Goal: Obtain resource: Obtain resource

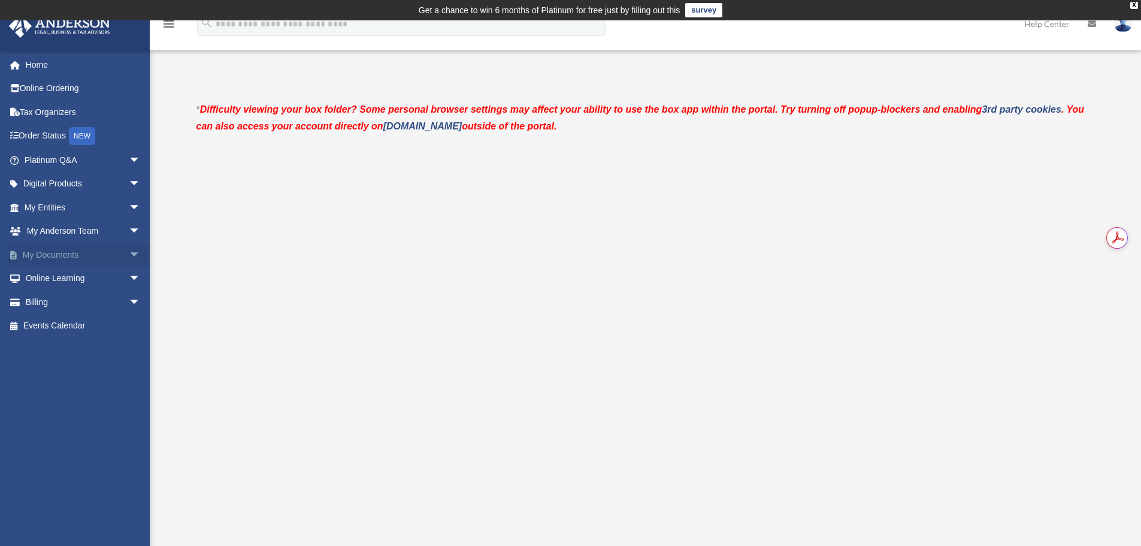
click at [53, 252] on link "My Documents arrow_drop_down" at bounding box center [83, 255] width 150 height 24
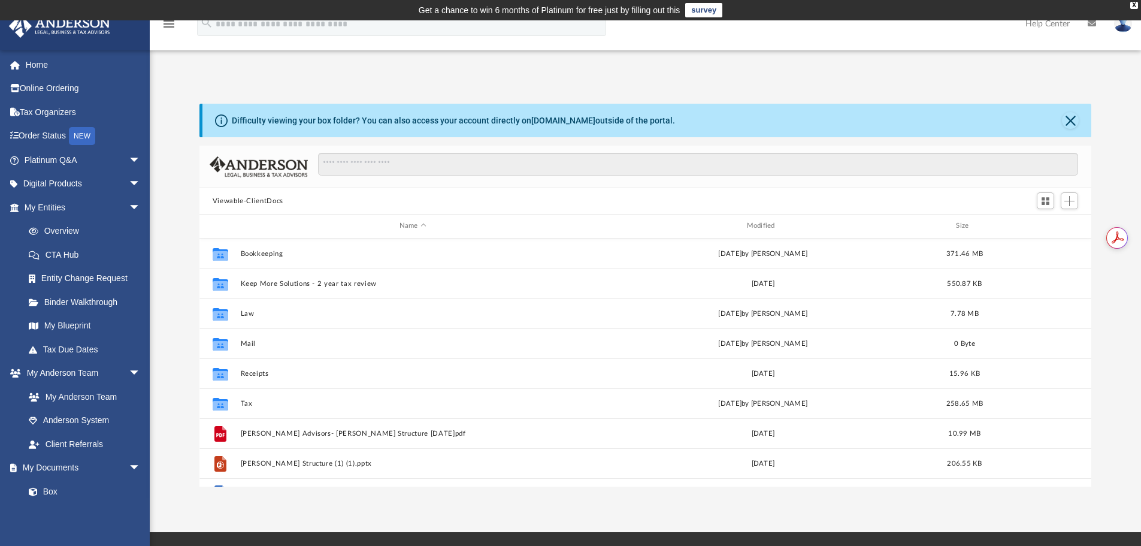
scroll to position [264, 883]
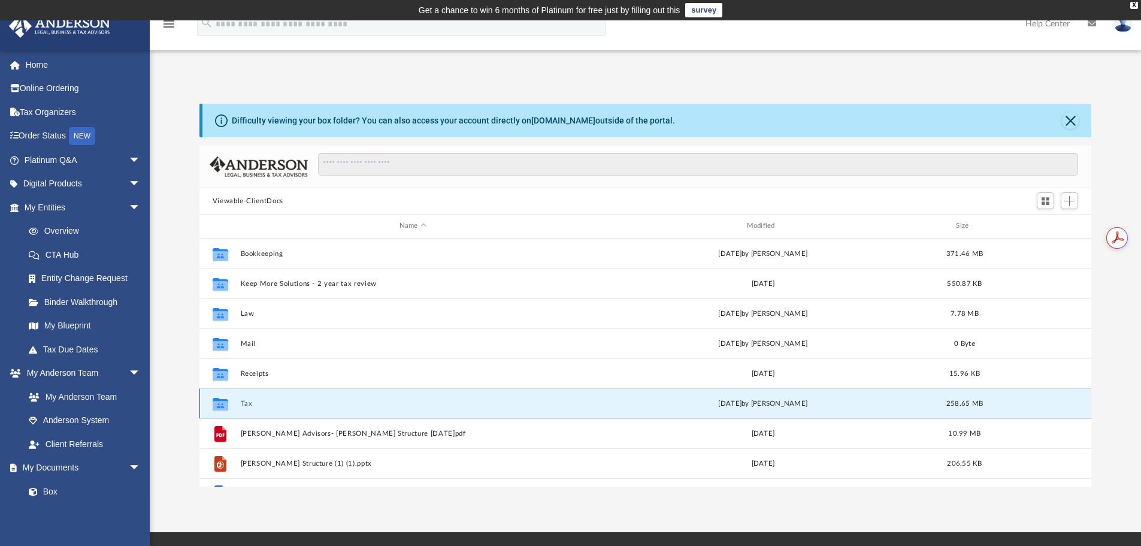
click at [247, 406] on button "Tax" at bounding box center [412, 404] width 345 height 8
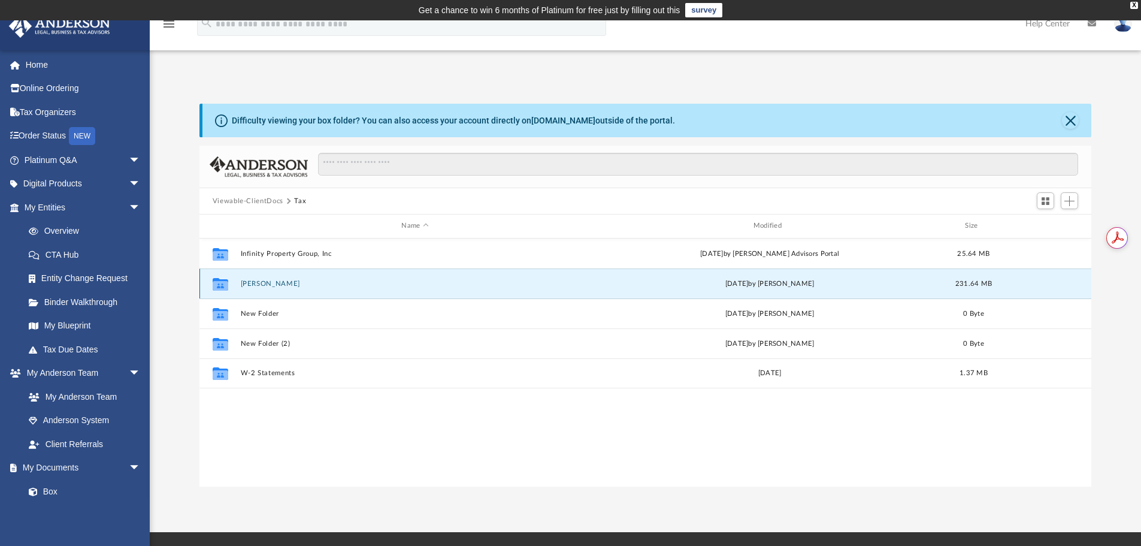
click at [254, 283] on button "[PERSON_NAME]" at bounding box center [414, 284] width 349 height 8
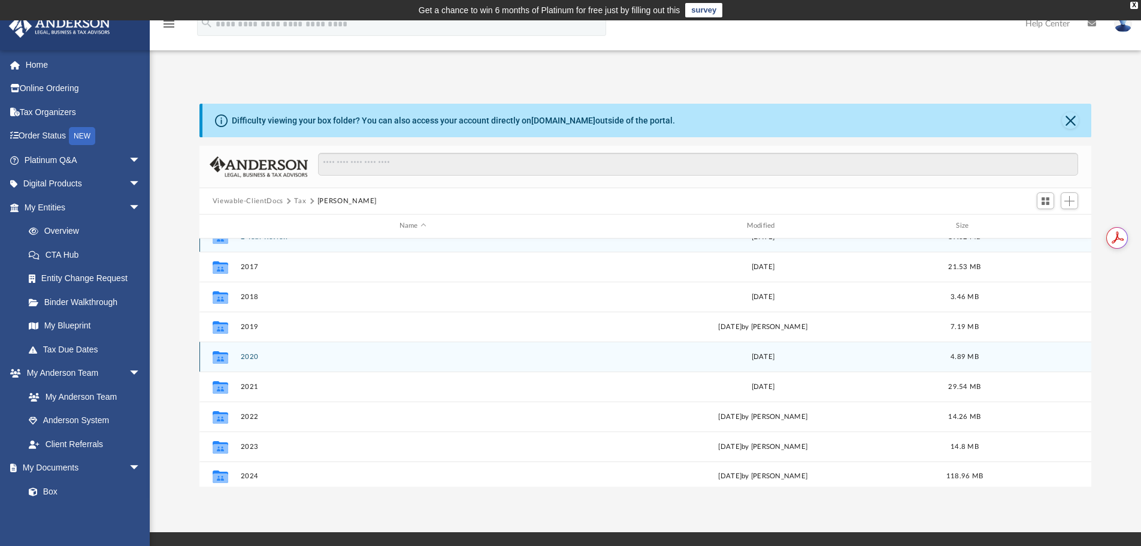
scroll to position [22, 0]
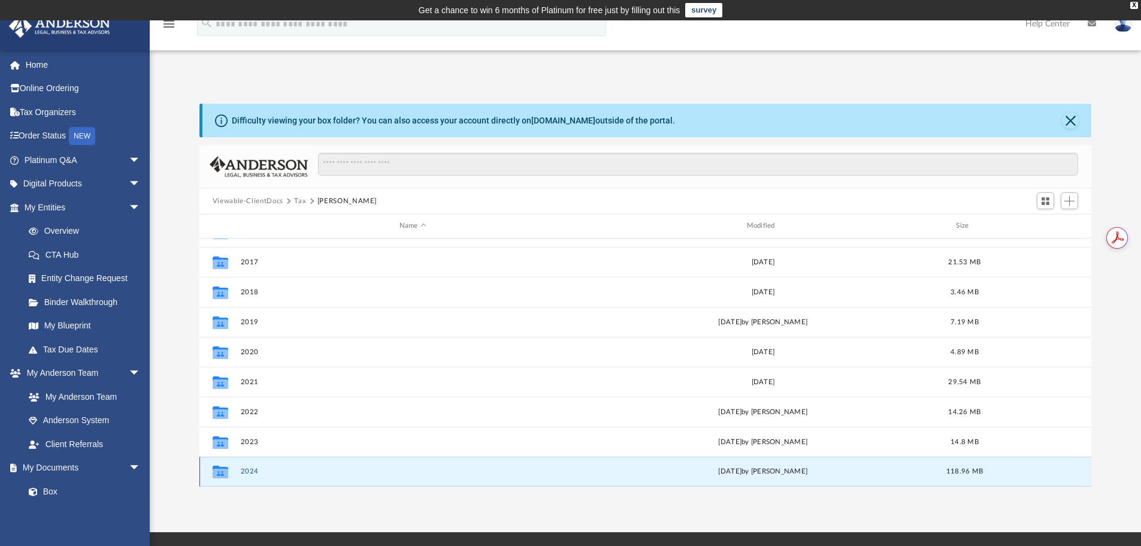
click at [246, 470] on button "2024" at bounding box center [412, 471] width 345 height 8
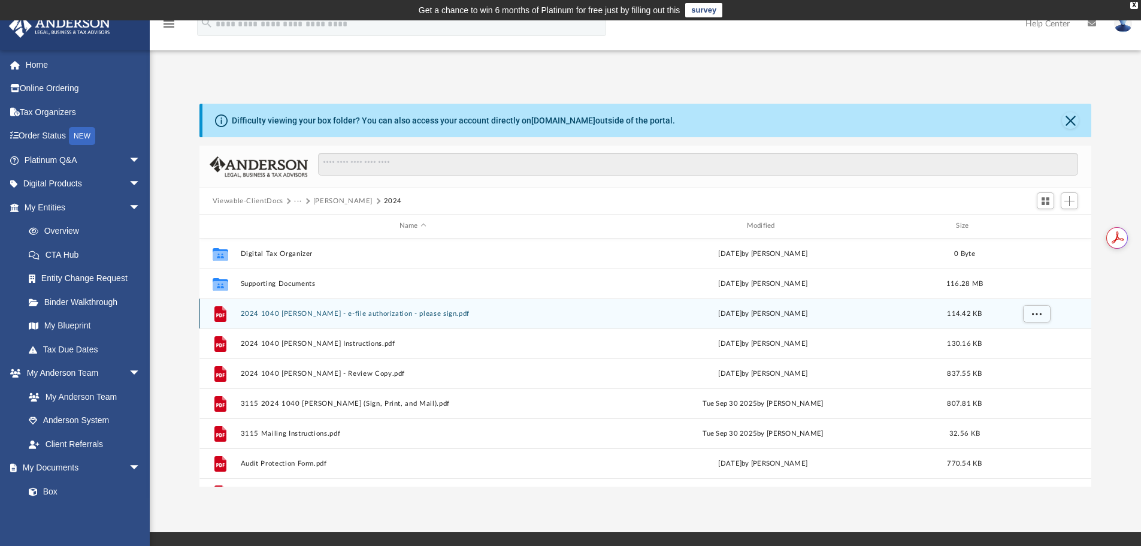
click at [350, 312] on button "2024 1040 [PERSON_NAME] - e-file authorization - please sign.pdf" at bounding box center [412, 314] width 345 height 8
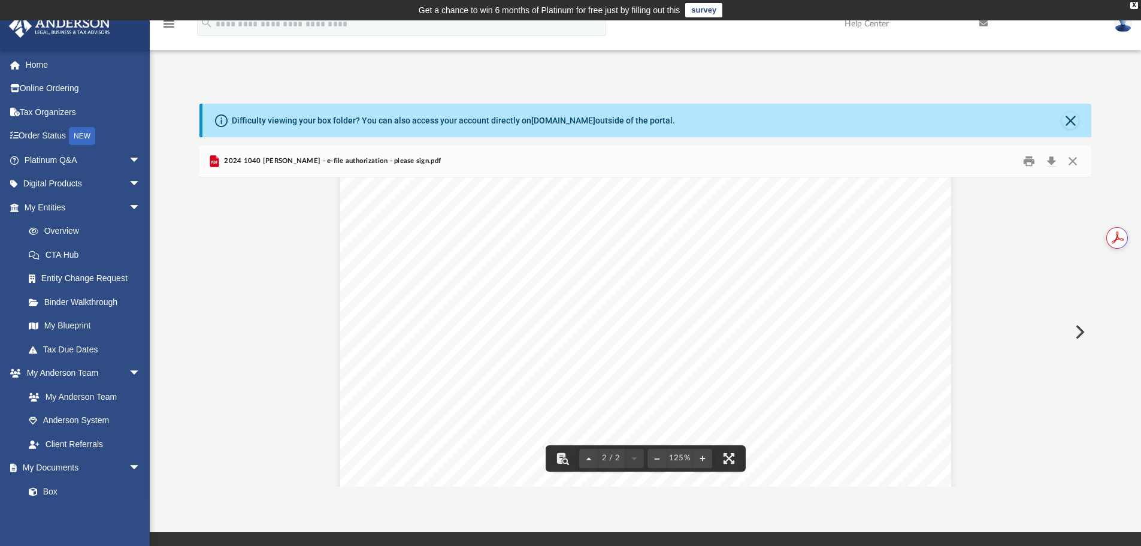
scroll to position [1258, 0]
click at [425, 413] on div "Your Social Security Number Spouse's Social Security No. DIRECT DEBIT REQUEST D…" at bounding box center [645, 132] width 611 height 791
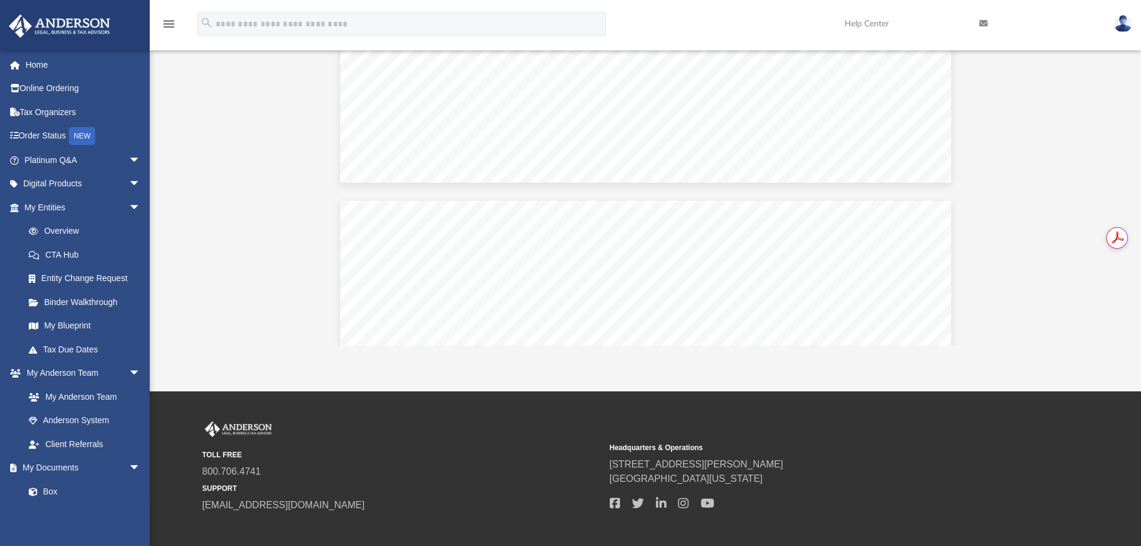
scroll to position [659, 0]
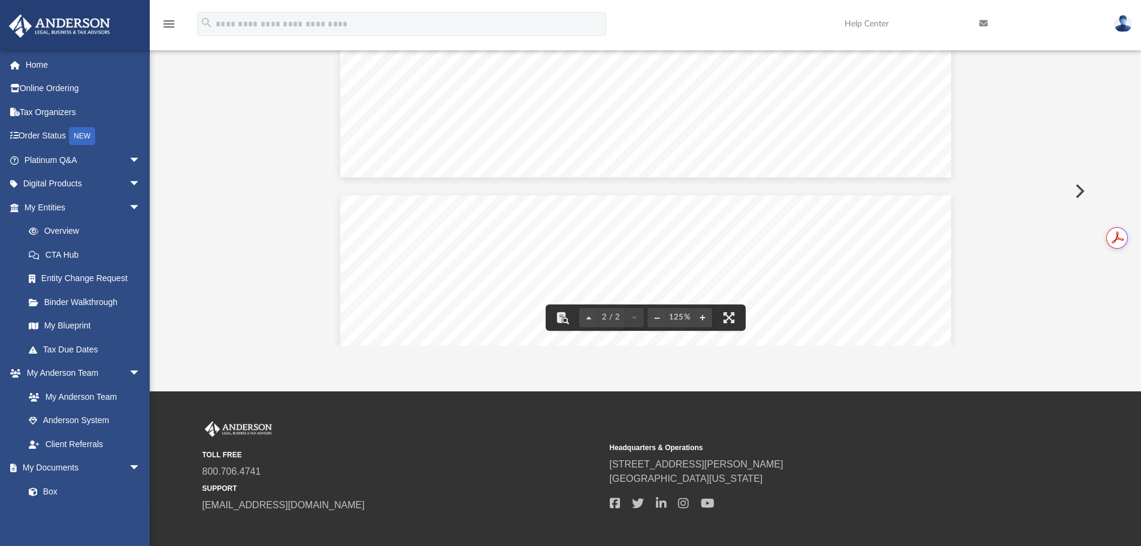
drag, startPoint x: 1089, startPoint y: 195, endPoint x: 1085, endPoint y: 83, distance: 112.1
click at [1085, 84] on div "(Rev. January 2021) 419995 04-01-24 Social security number Spouse's social secu…" at bounding box center [645, 191] width 893 height 309
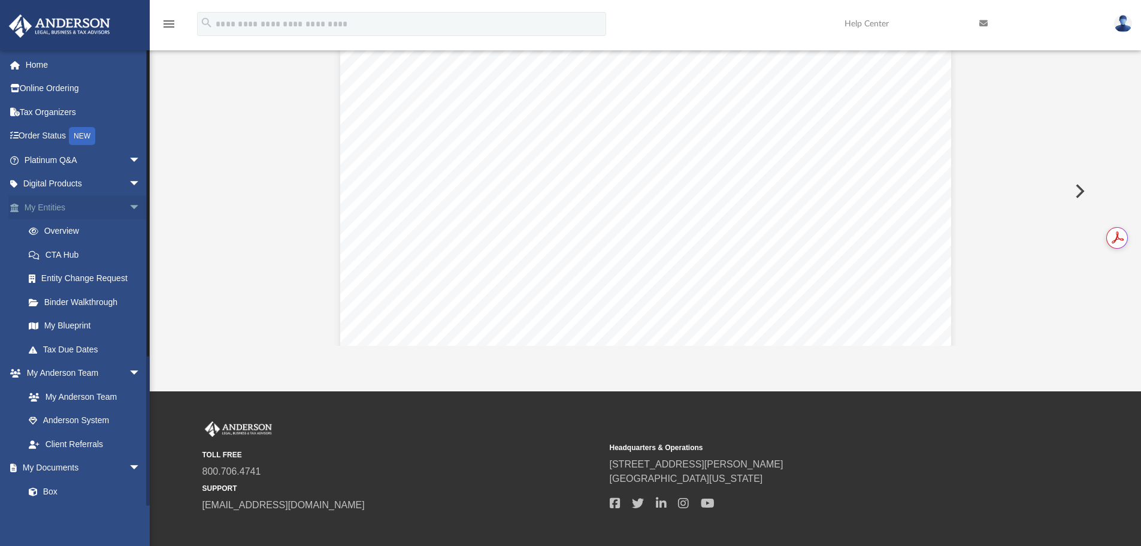
click at [49, 207] on link "My Entities arrow_drop_down" at bounding box center [83, 207] width 150 height 24
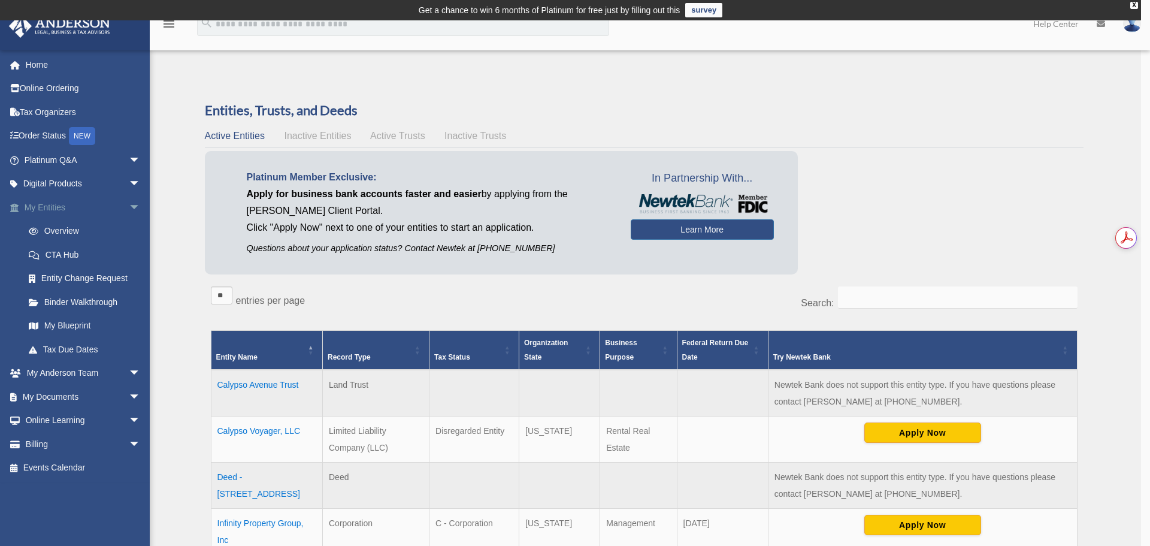
click at [128, 207] on body "X Get a chance to win 6 months of Platinum for free just by filling out this su…" at bounding box center [575, 486] width 1150 height 972
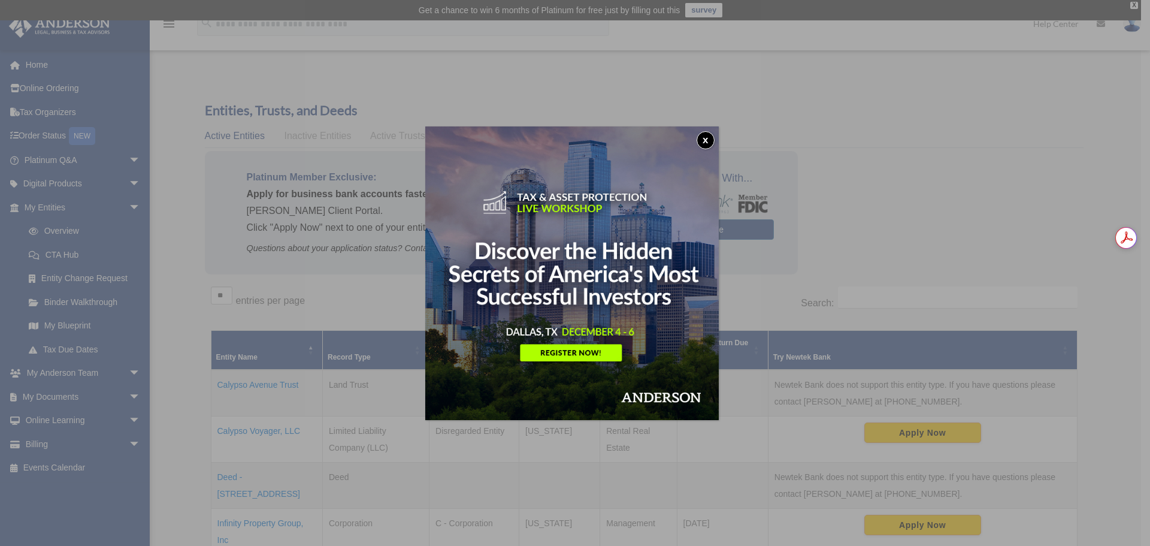
click at [707, 142] on button "x" at bounding box center [706, 140] width 18 height 18
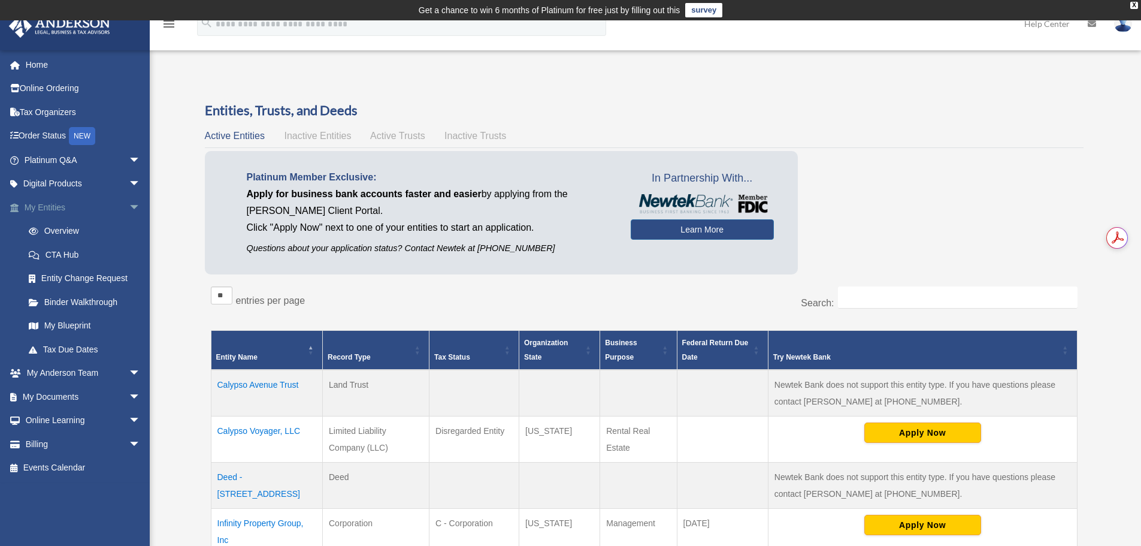
click at [129, 205] on span "arrow_drop_down" at bounding box center [141, 207] width 24 height 25
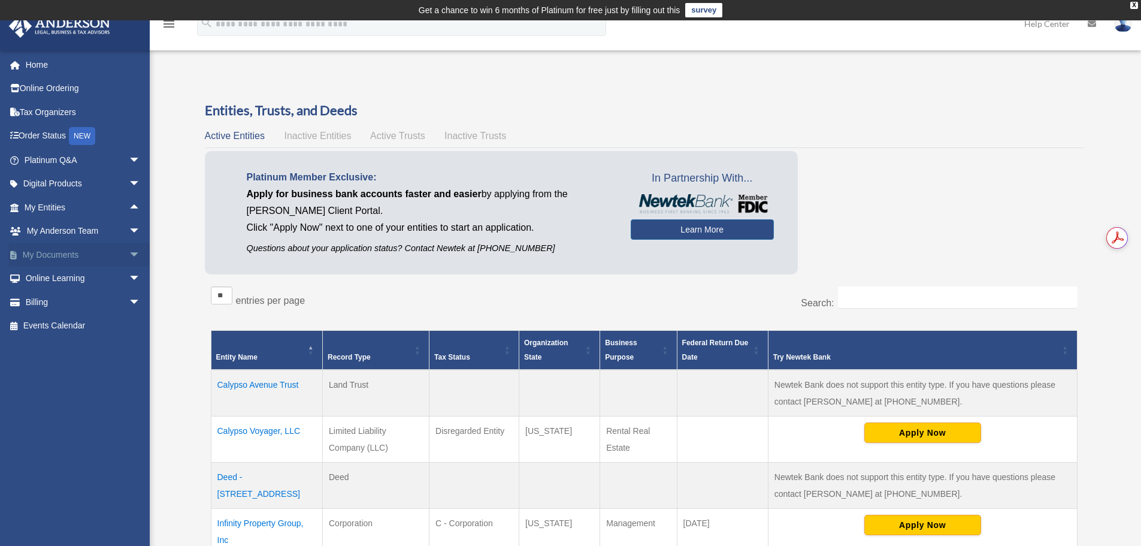
click at [57, 252] on link "My Documents arrow_drop_down" at bounding box center [83, 255] width 150 height 24
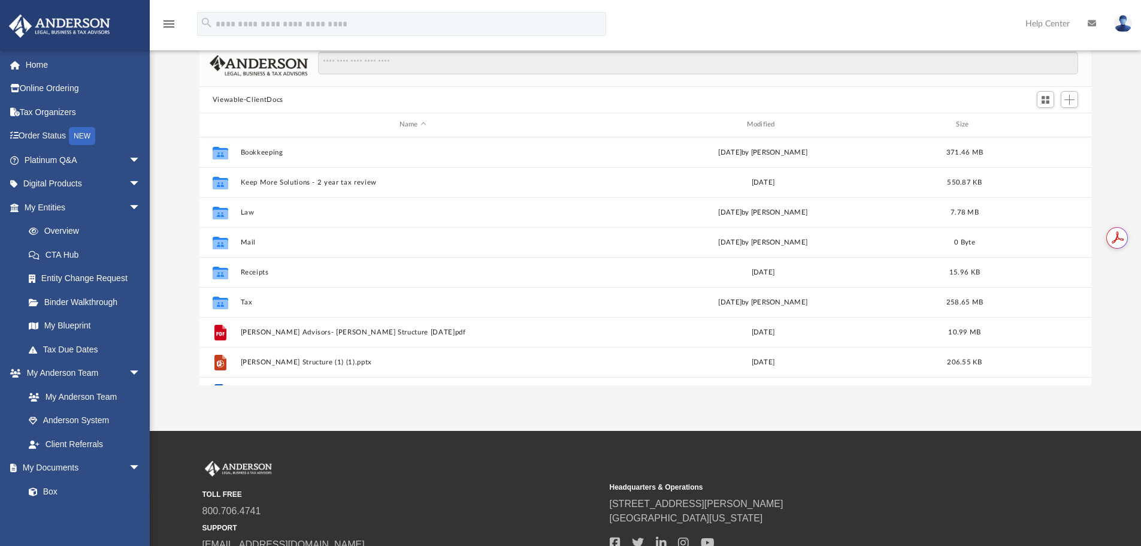
scroll to position [120, 0]
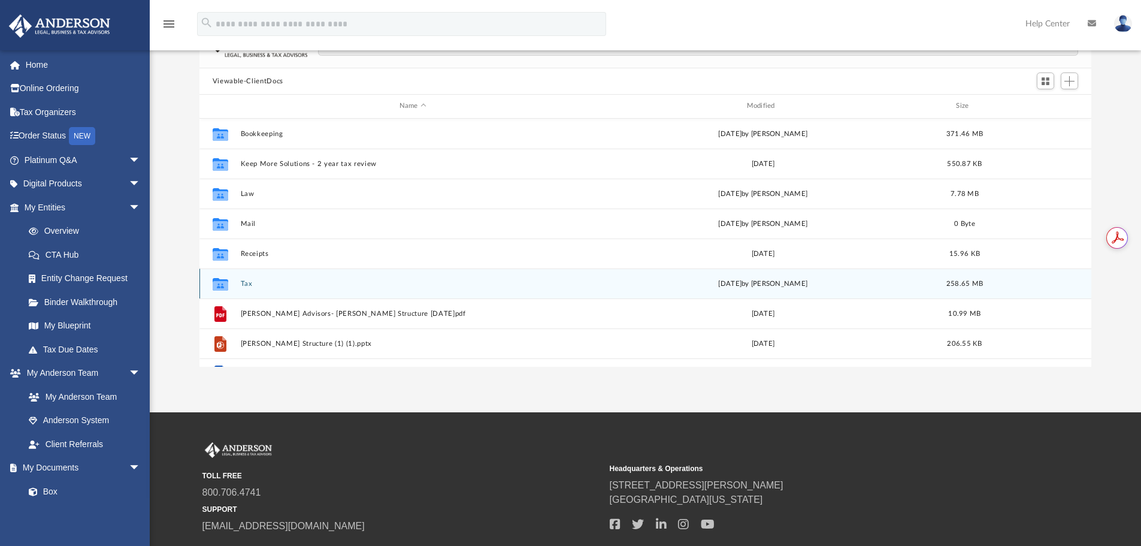
click at [246, 280] on button "Tax" at bounding box center [412, 284] width 345 height 8
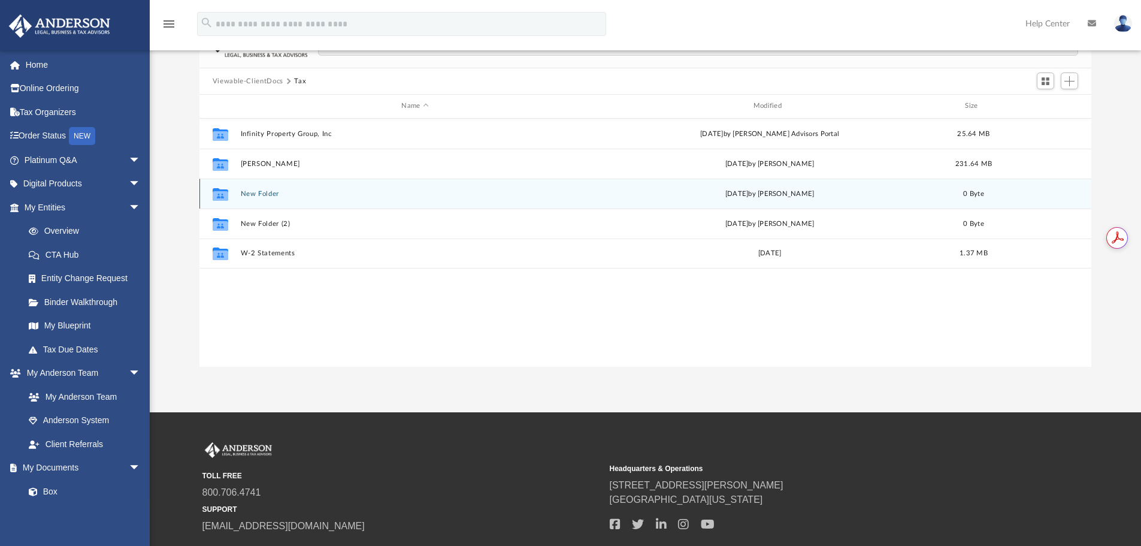
click at [262, 192] on button "New Folder" at bounding box center [414, 194] width 349 height 8
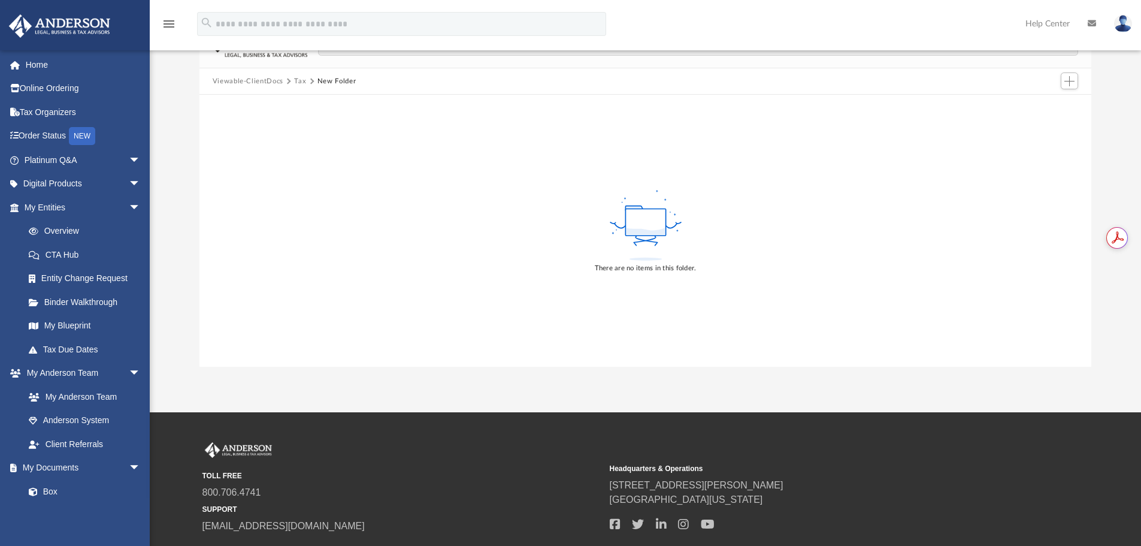
click at [300, 80] on button "Tax" at bounding box center [300, 81] width 12 height 11
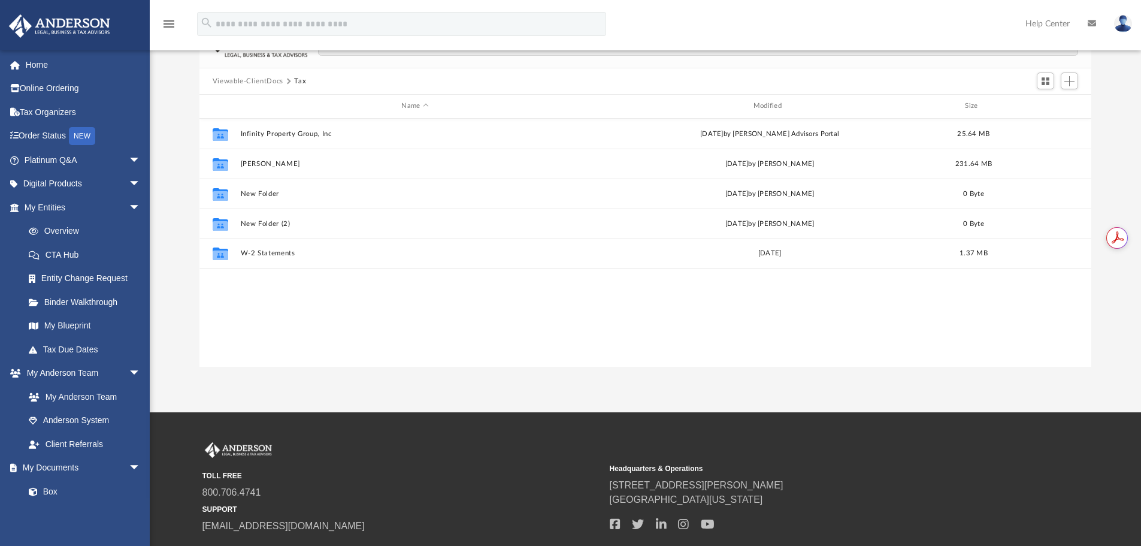
scroll to position [264, 883]
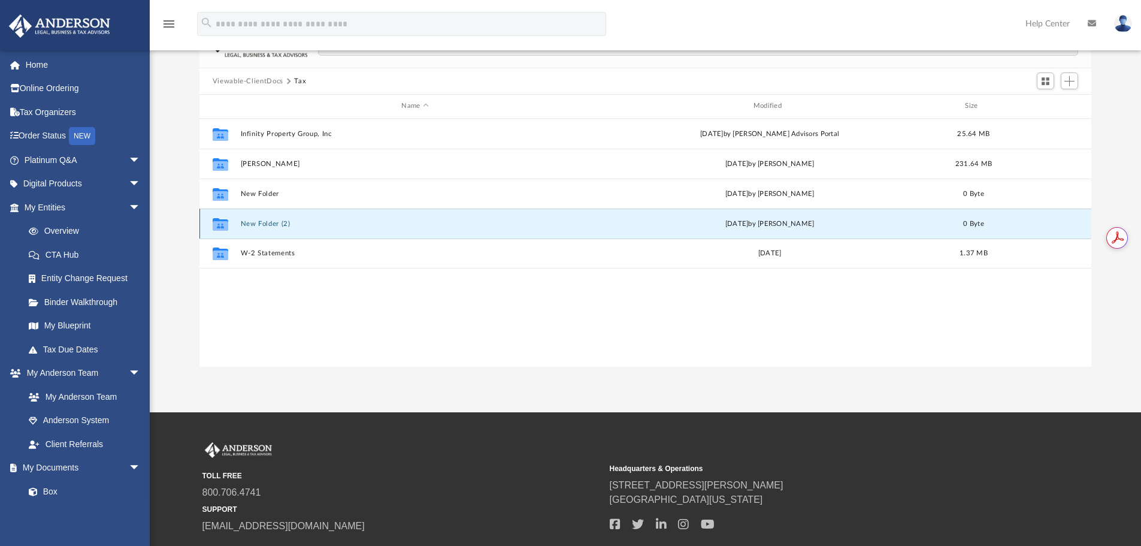
click at [258, 221] on button "New Folder (2)" at bounding box center [414, 224] width 349 height 8
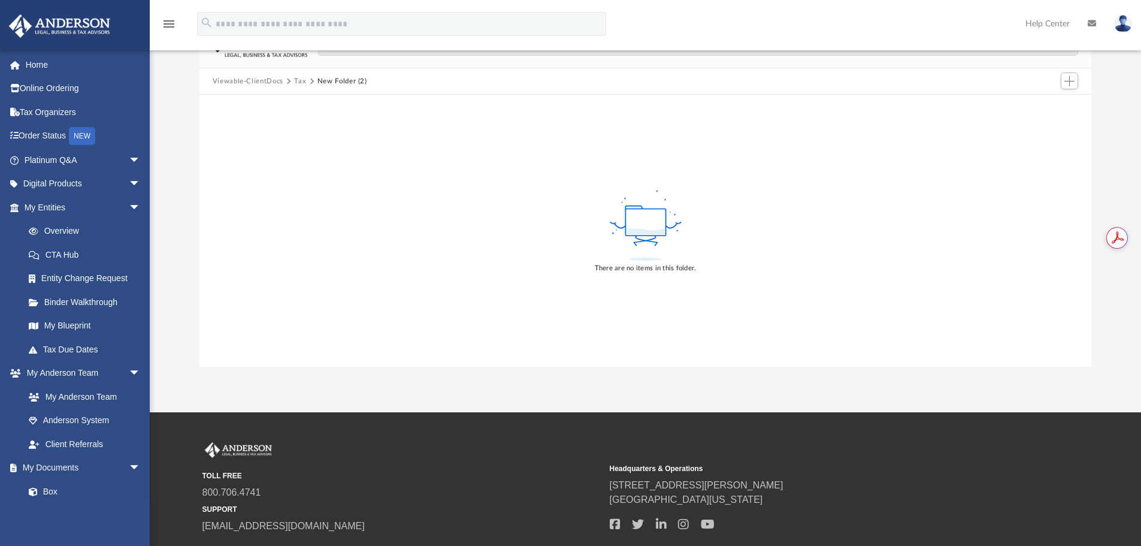
click at [298, 80] on button "Tax" at bounding box center [300, 81] width 12 height 11
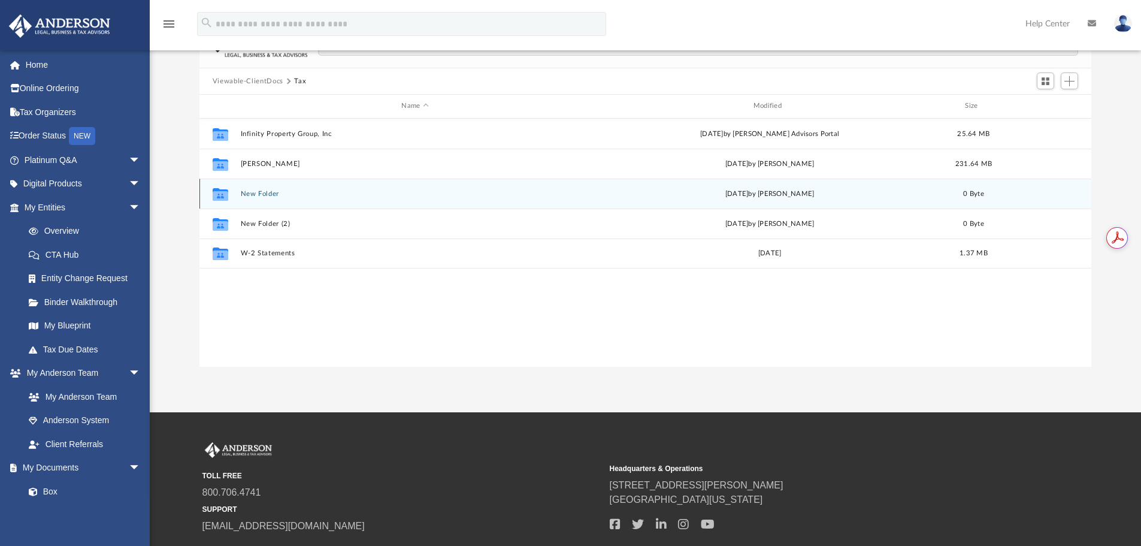
click at [258, 193] on button "New Folder" at bounding box center [414, 194] width 349 height 8
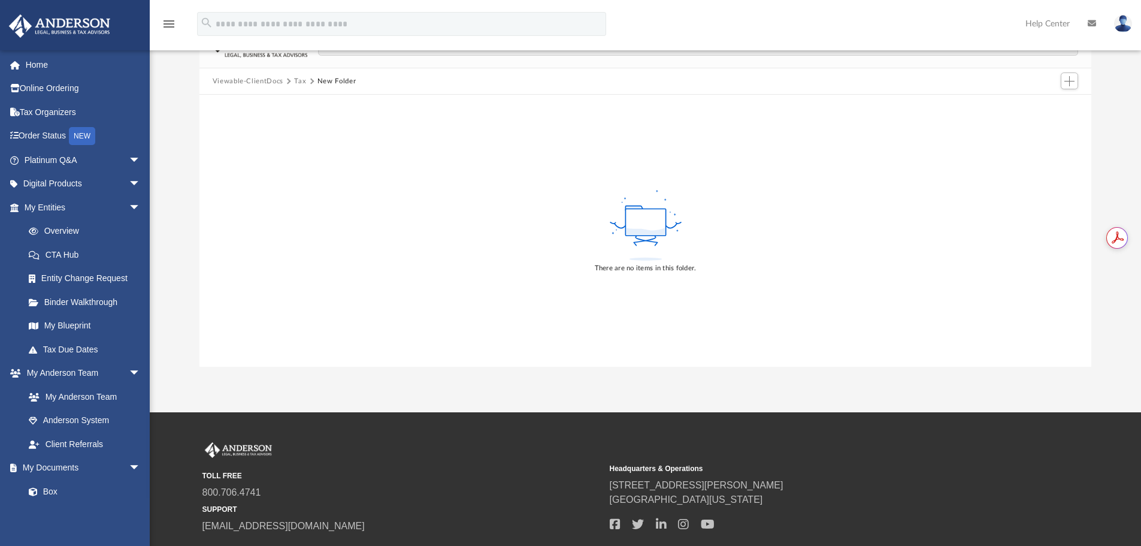
click at [296, 81] on button "Tax" at bounding box center [300, 81] width 12 height 11
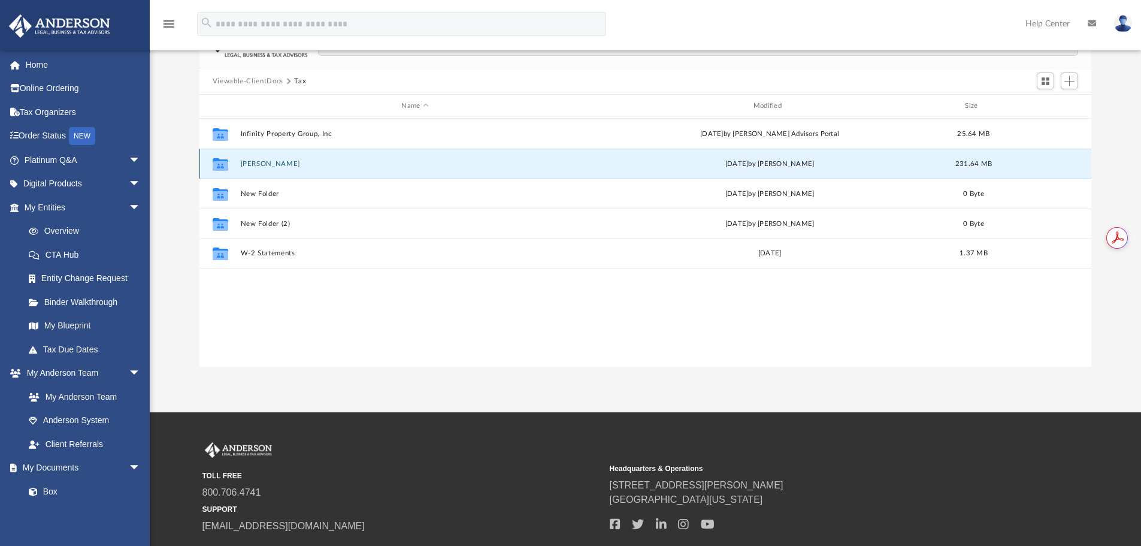
click at [263, 165] on button "[PERSON_NAME]" at bounding box center [414, 164] width 349 height 8
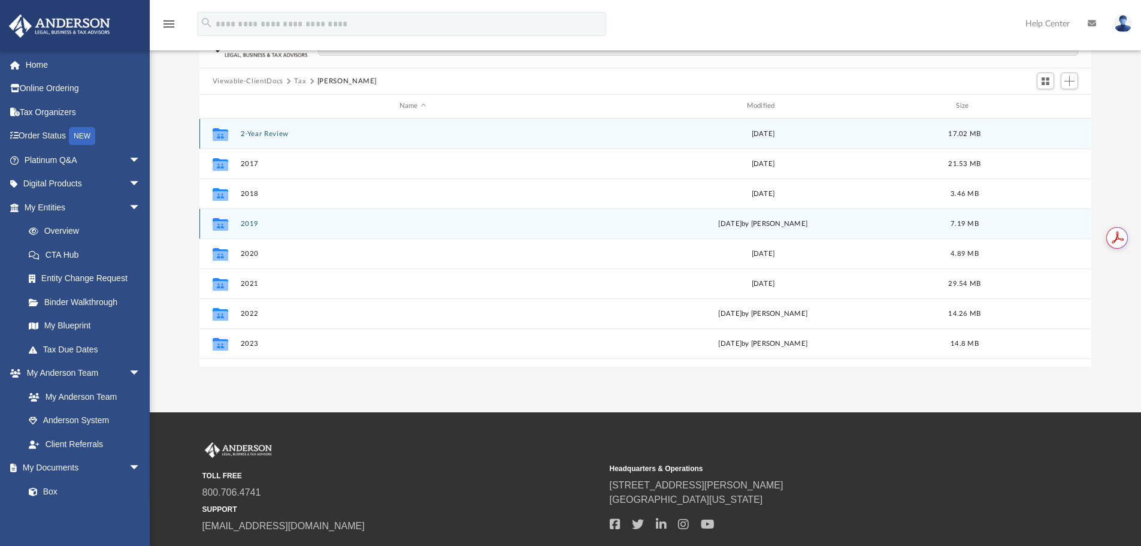
scroll to position [22, 0]
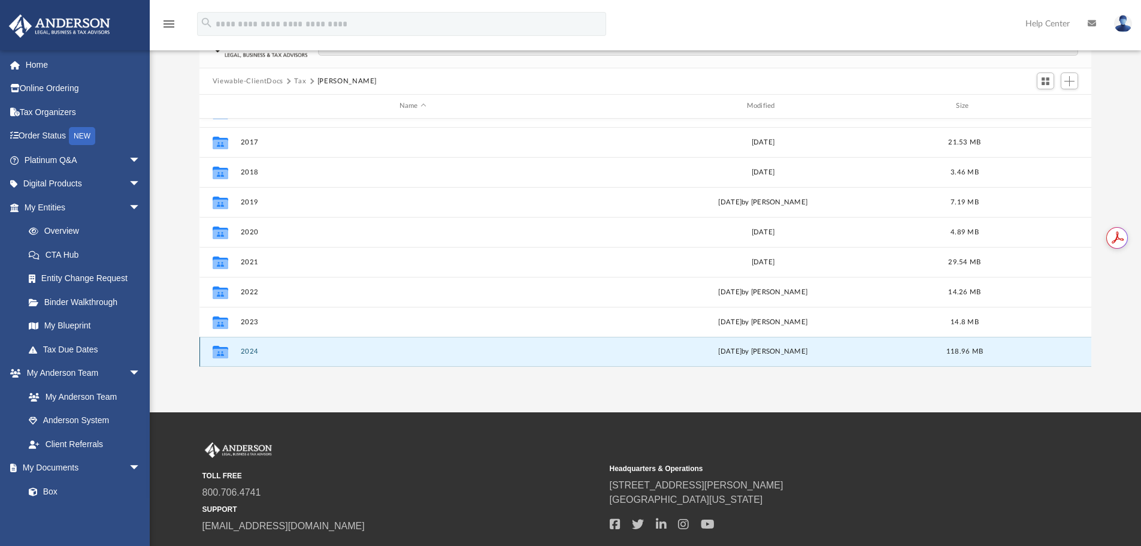
click at [249, 349] on button "2024" at bounding box center [412, 351] width 345 height 8
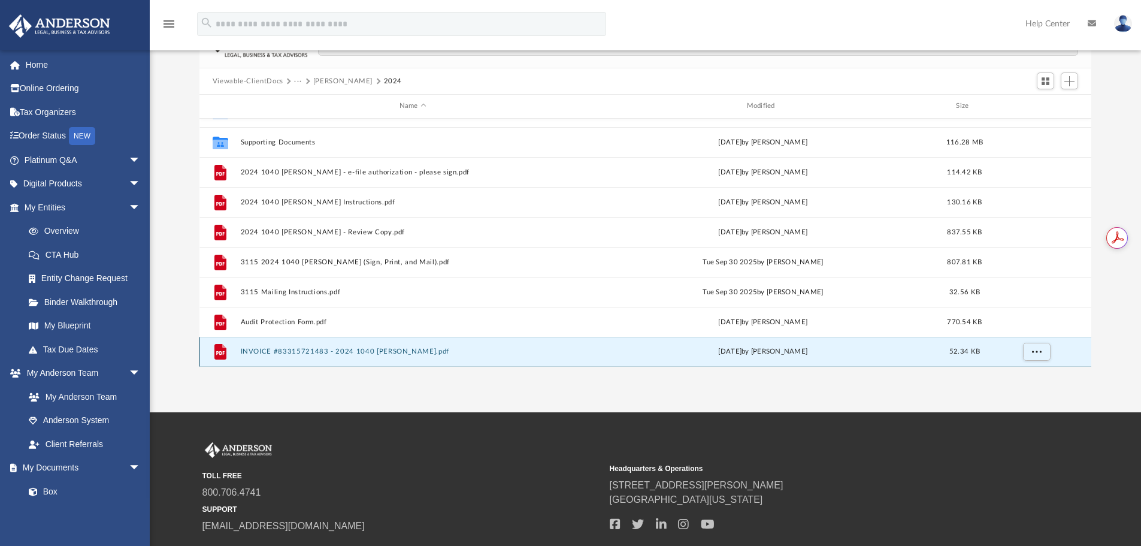
click at [329, 350] on button "INVOICE #83315721483 - 2024 1040 [PERSON_NAME].pdf" at bounding box center [412, 351] width 345 height 8
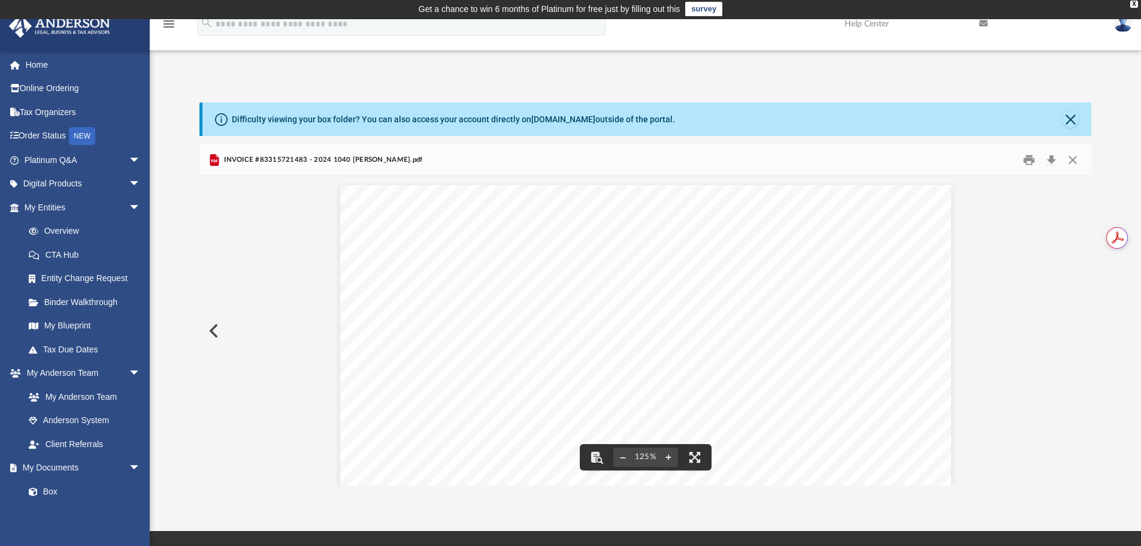
scroll to position [0, 0]
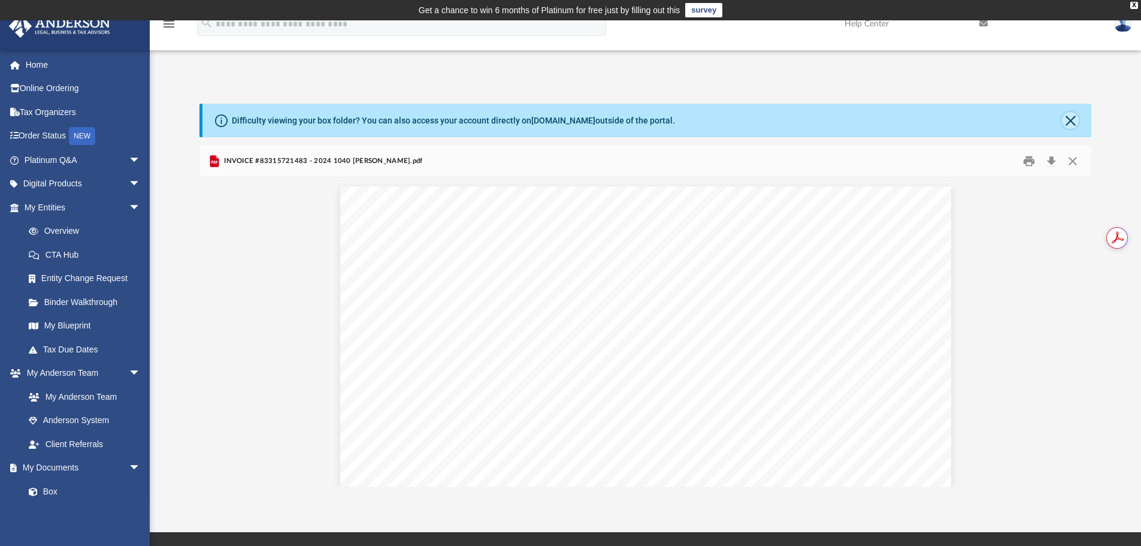
click at [1072, 120] on button "Close" at bounding box center [1070, 120] width 17 height 17
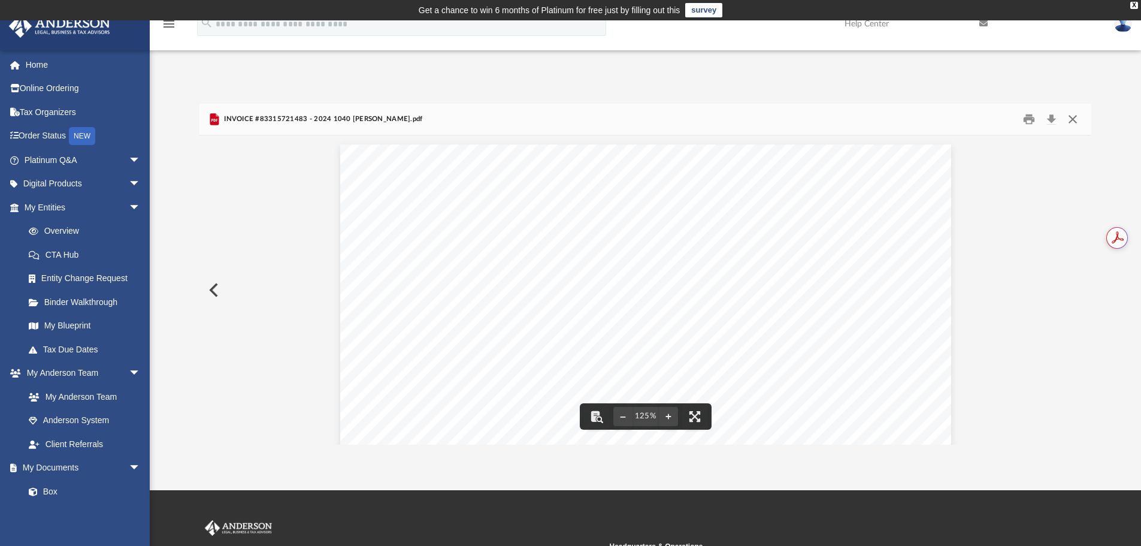
click at [1073, 117] on button "Close" at bounding box center [1073, 119] width 22 height 19
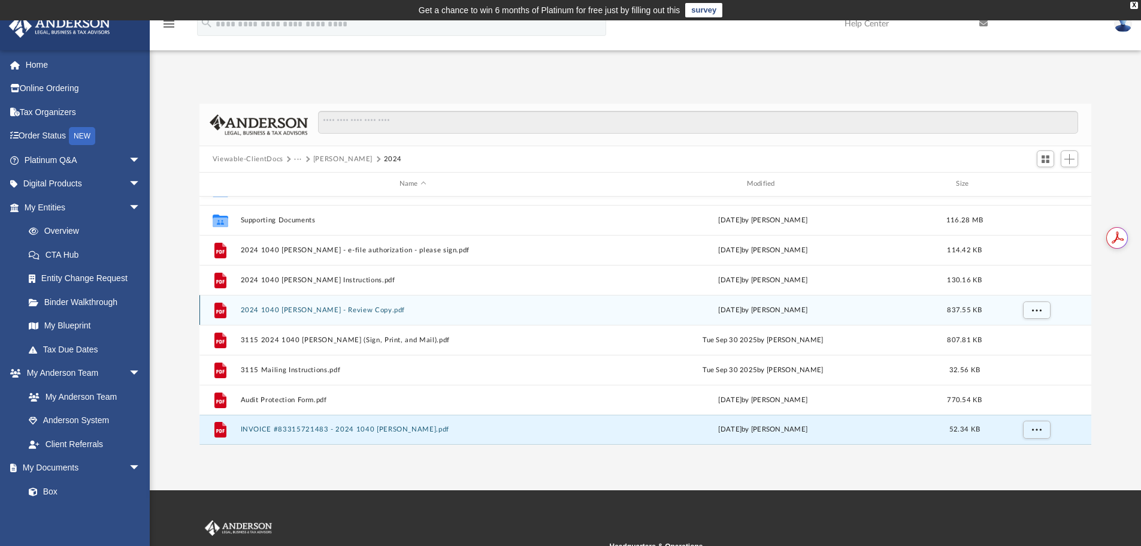
click at [295, 305] on div "File 2024 1040 [PERSON_NAME] - Review Copy.pdf [DATE] by [PERSON_NAME] 837.55 KB" at bounding box center [645, 310] width 893 height 30
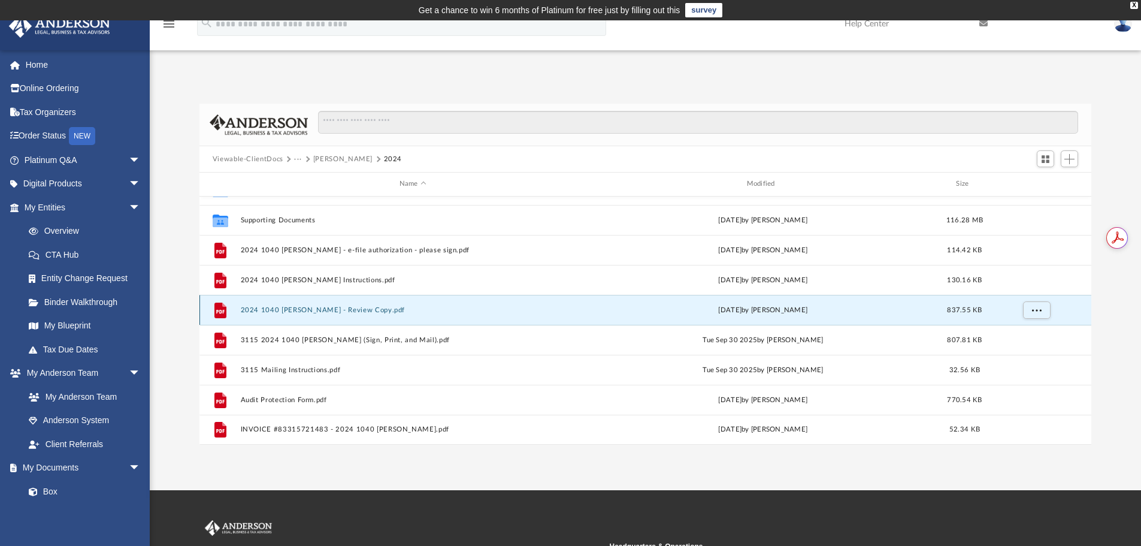
click at [294, 308] on button "2024 1040 [PERSON_NAME] - Review Copy.pdf" at bounding box center [412, 310] width 345 height 8
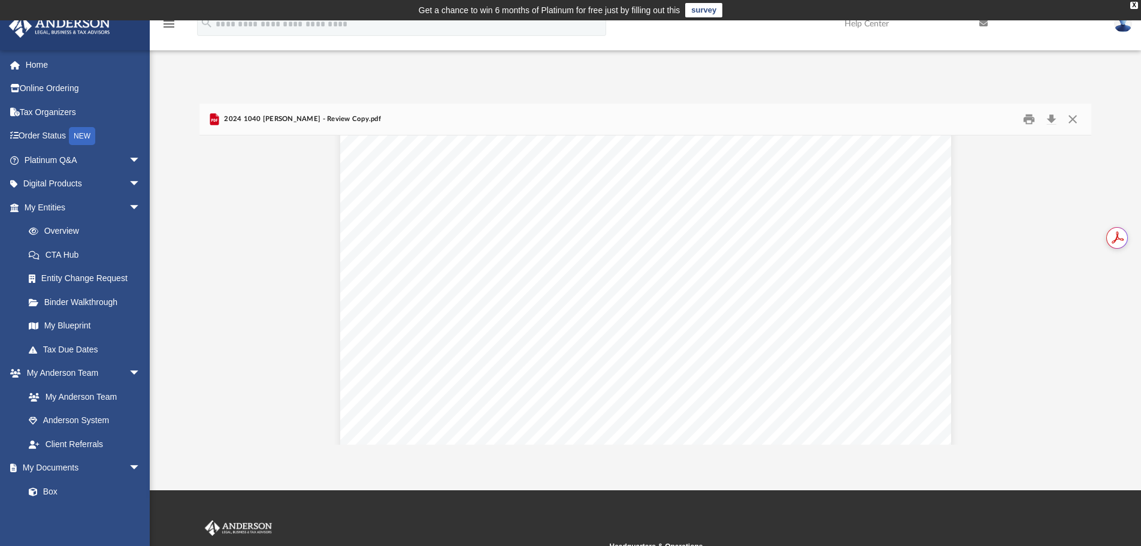
scroll to position [1797, 0]
